Goal: Task Accomplishment & Management: Complete application form

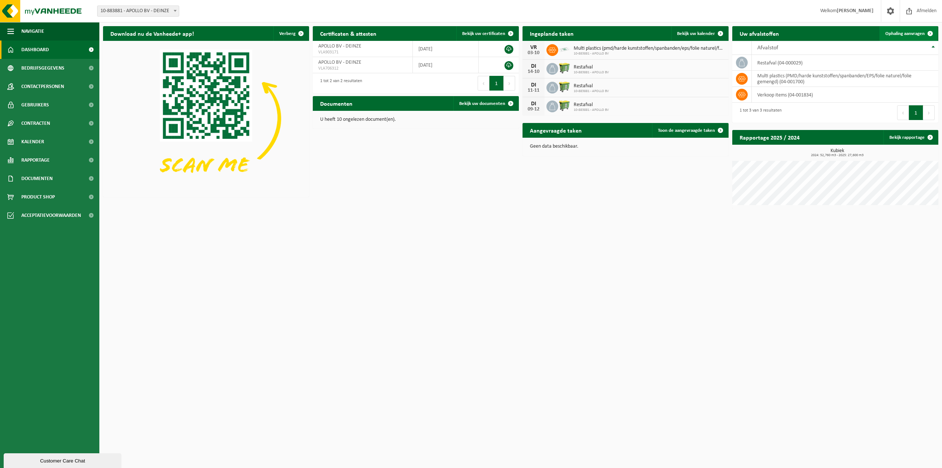
click at [908, 32] on span "Ophaling aanvragen" at bounding box center [904, 33] width 39 height 5
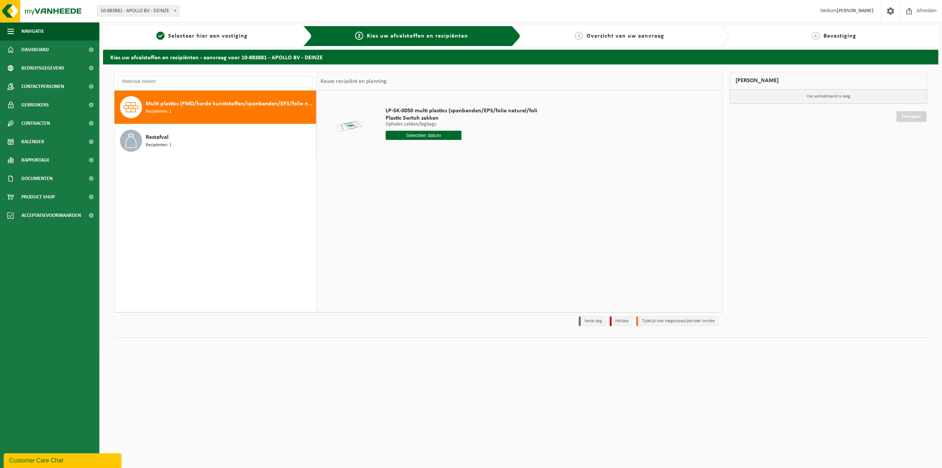
click at [425, 136] on input "text" at bounding box center [424, 135] width 76 height 9
click at [469, 152] on icon at bounding box center [469, 152] width 12 height 12
click at [444, 223] on div "31" at bounding box center [444, 224] width 13 height 12
type input "Van 2025-10-31"
click at [426, 148] on input "1" at bounding box center [424, 149] width 76 height 10
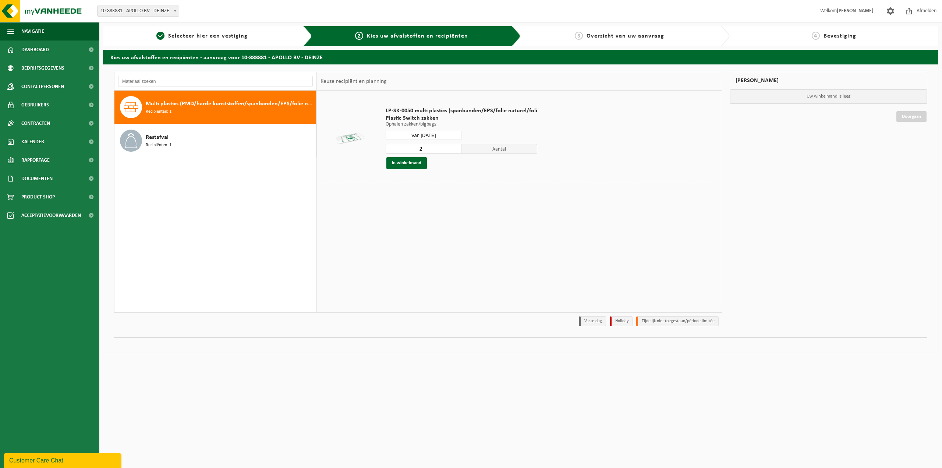
click at [455, 146] on input "2" at bounding box center [424, 149] width 76 height 10
click at [455, 146] on input "3" at bounding box center [424, 149] width 76 height 10
click at [455, 146] on input "4" at bounding box center [424, 149] width 76 height 10
click at [455, 146] on input "5" at bounding box center [424, 149] width 76 height 10
click at [455, 146] on input "6" at bounding box center [424, 149] width 76 height 10
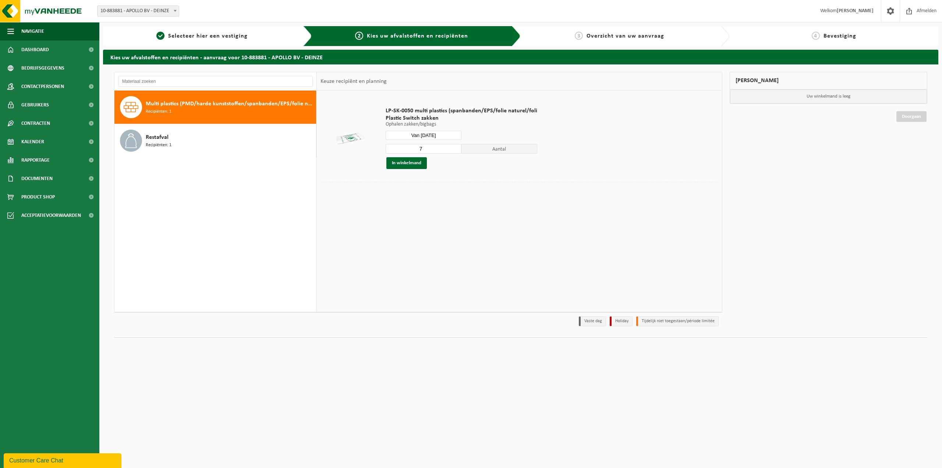
type input "7"
click at [455, 146] on input "7" at bounding box center [424, 149] width 76 height 10
click at [411, 163] on button "In winkelmand" at bounding box center [406, 163] width 40 height 12
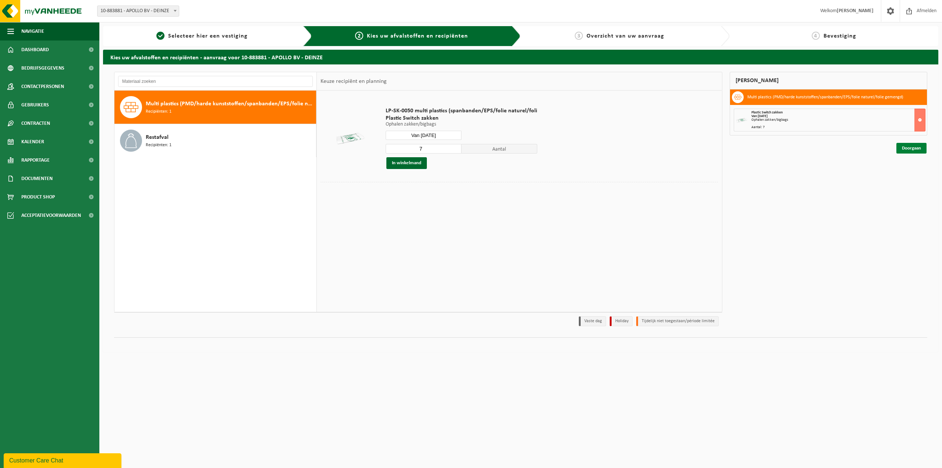
click at [914, 146] on link "Doorgaan" at bounding box center [911, 148] width 30 height 11
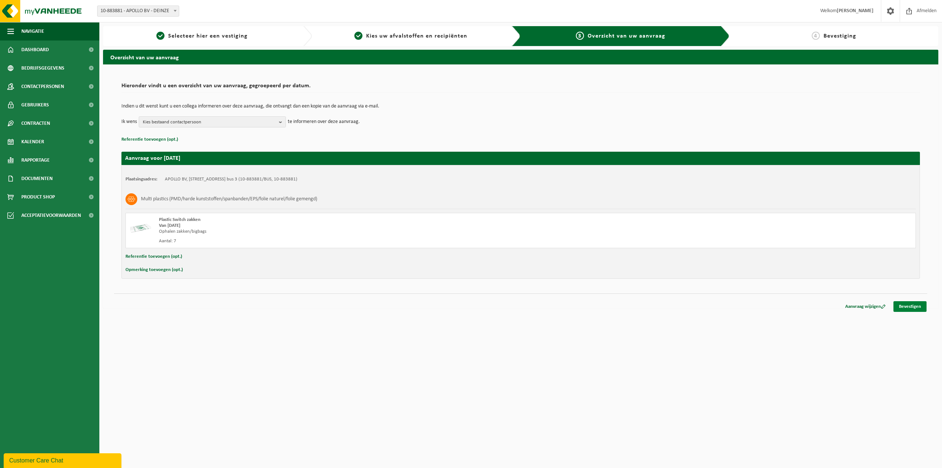
click at [909, 306] on link "Bevestigen" at bounding box center [909, 306] width 33 height 11
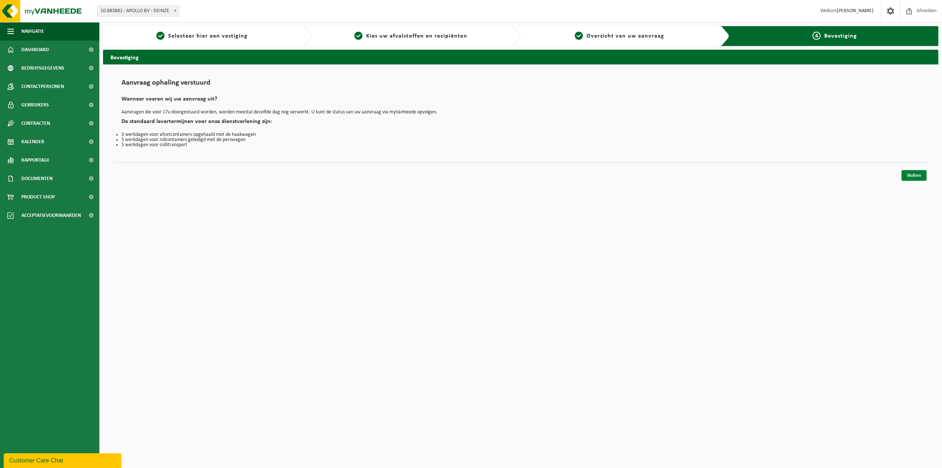
click at [909, 174] on link "Sluiten" at bounding box center [913, 175] width 25 height 11
